Goal: Information Seeking & Learning: Learn about a topic

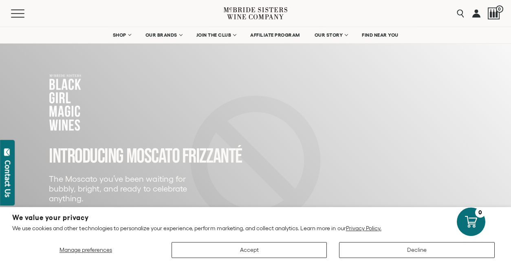
scroll to position [29, 0]
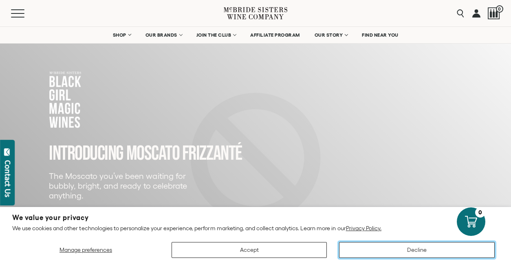
click at [421, 251] on button "Decline" at bounding box center [417, 250] width 156 height 16
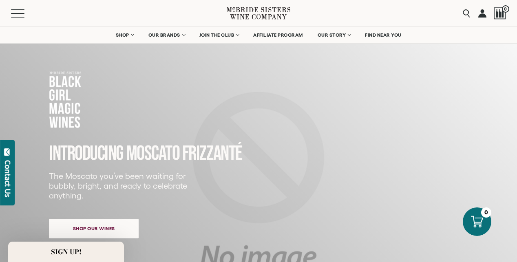
click at [511, 22] on div "Close dialog Discover Our Collections Join our community to receive exclusive u…" at bounding box center [258, 131] width 517 height 262
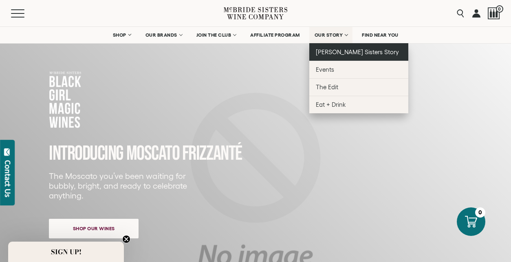
click at [344, 51] on span "[PERSON_NAME] Sisters Story" at bounding box center [358, 52] width 84 height 7
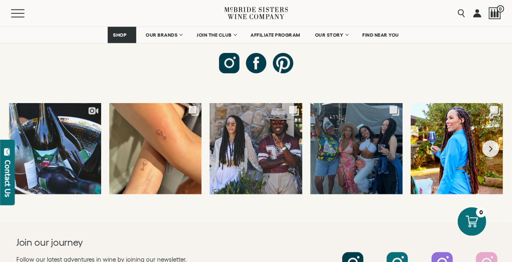
scroll to position [3110, 0]
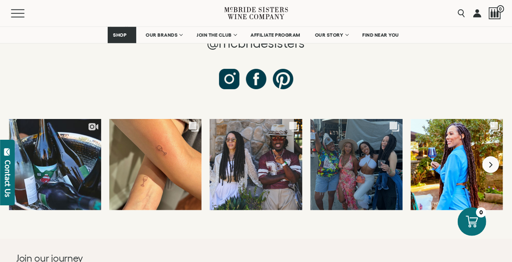
click at [493, 162] on icon "Next slide" at bounding box center [491, 165] width 5 height 7
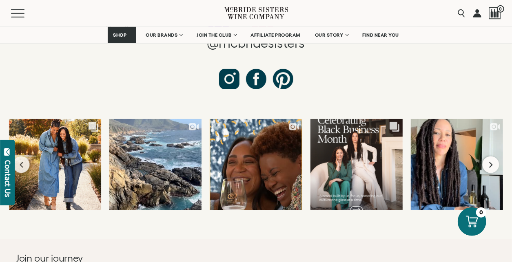
click at [493, 162] on icon "Next slide" at bounding box center [491, 165] width 5 height 7
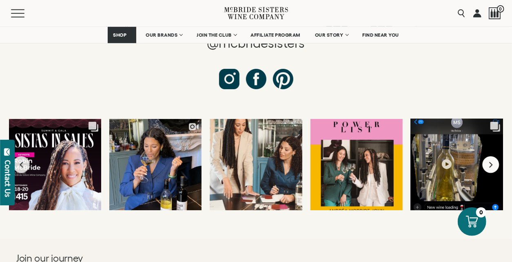
click at [493, 162] on icon "Next slide" at bounding box center [491, 165] width 5 height 7
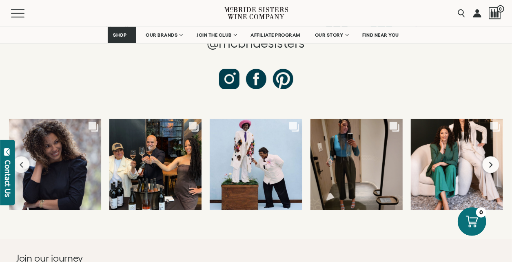
click at [493, 162] on icon "Next slide" at bounding box center [491, 165] width 5 height 7
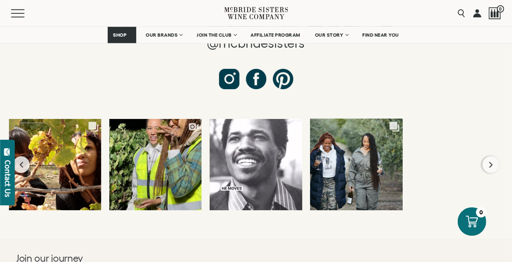
click at [493, 162] on icon "Next slide" at bounding box center [491, 165] width 5 height 7
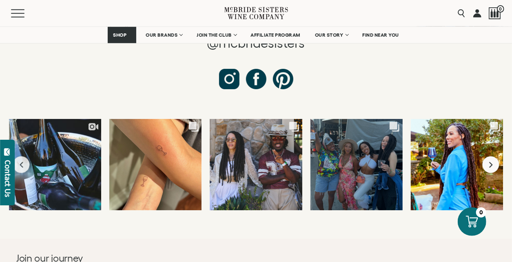
click at [493, 162] on icon "Next slide" at bounding box center [491, 165] width 5 height 7
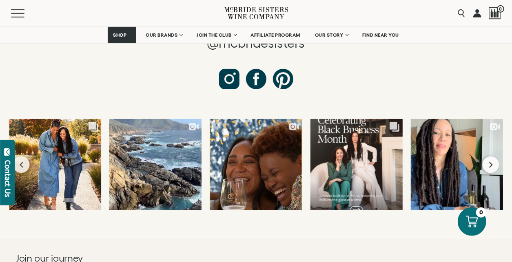
click at [493, 162] on icon "Next slide" at bounding box center [491, 165] width 5 height 7
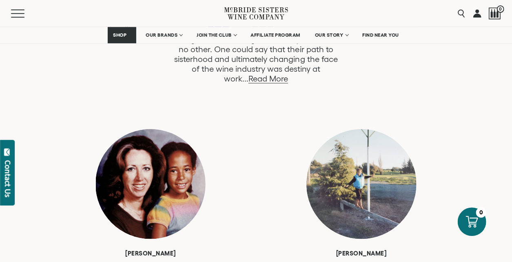
scroll to position [491, 0]
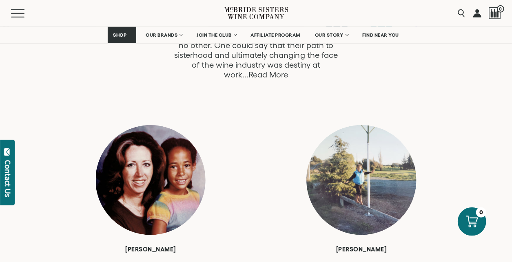
click at [288, 70] on link "Read More" at bounding box center [268, 74] width 40 height 9
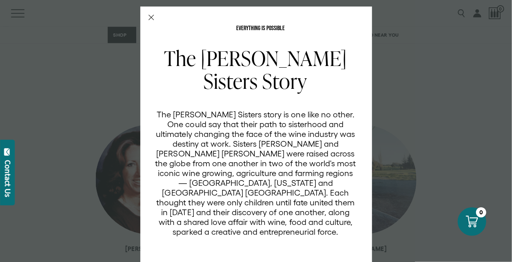
scroll to position [0, 0]
click at [149, 18] on icon "Close Modal" at bounding box center [151, 18] width 6 height 6
